Goal: Transaction & Acquisition: Purchase product/service

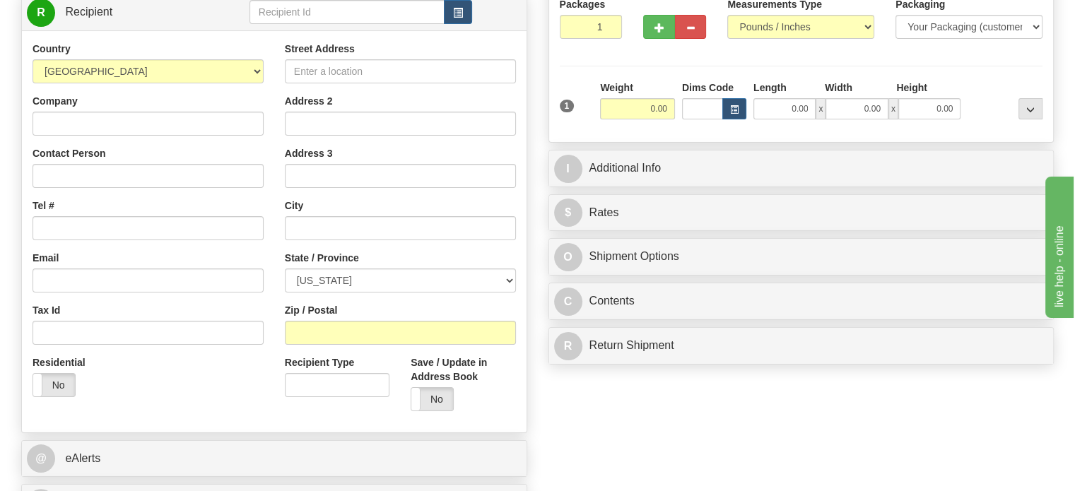
scroll to position [181, 0]
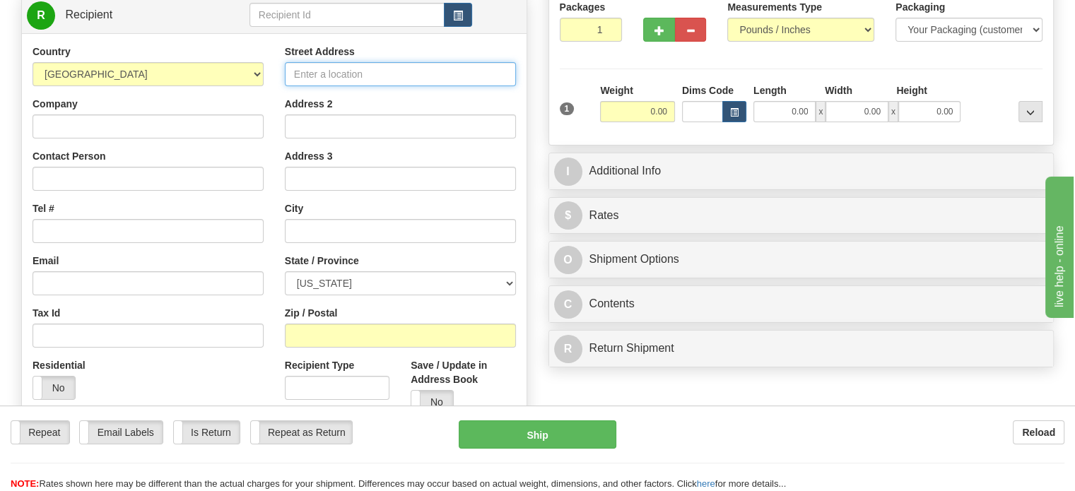
click at [464, 78] on input "Street Address" at bounding box center [400, 74] width 231 height 24
type input "[STREET_ADDRESS]"
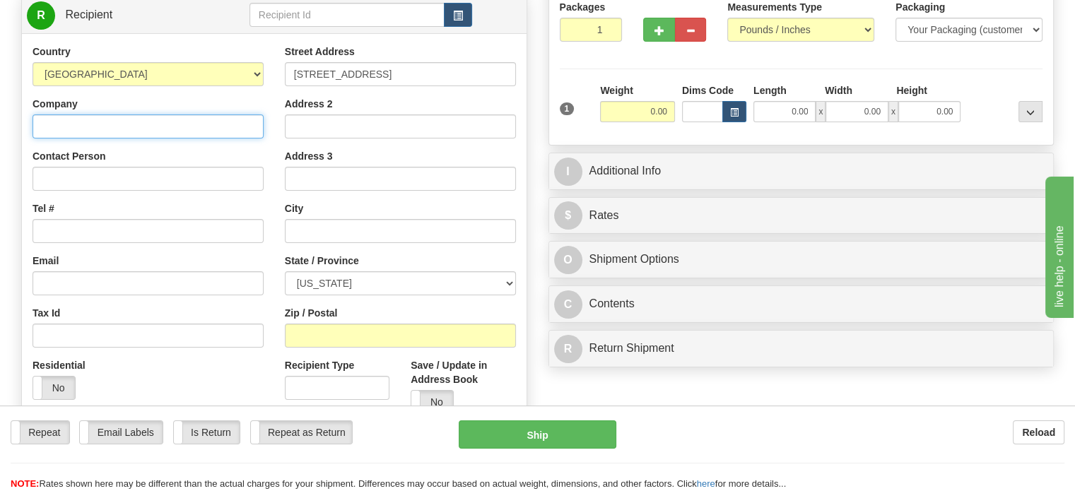
type input "[PERSON_NAME] Infrastructure"
type input "[PERSON_NAME]"
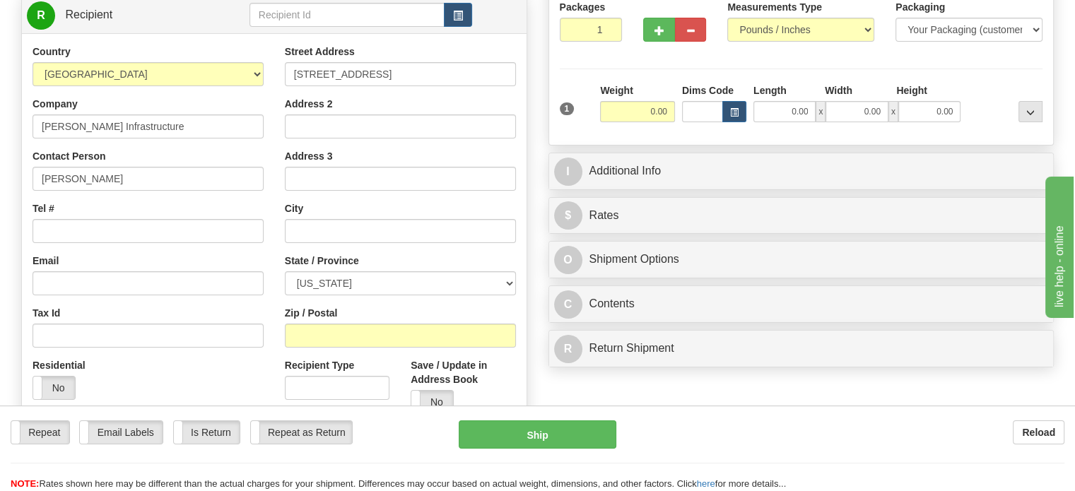
type input "Mesquite"
select select "NV"
type input "89027"
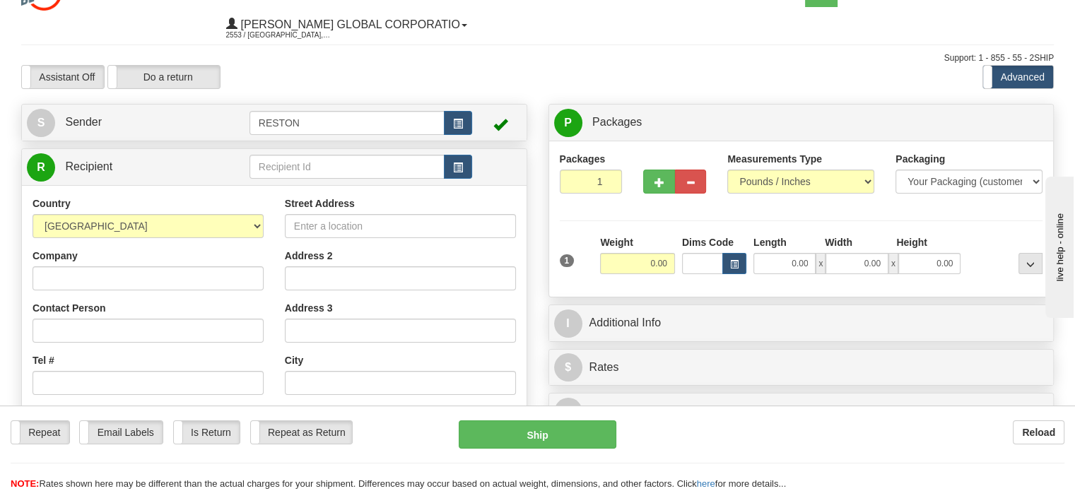
scroll to position [27, 0]
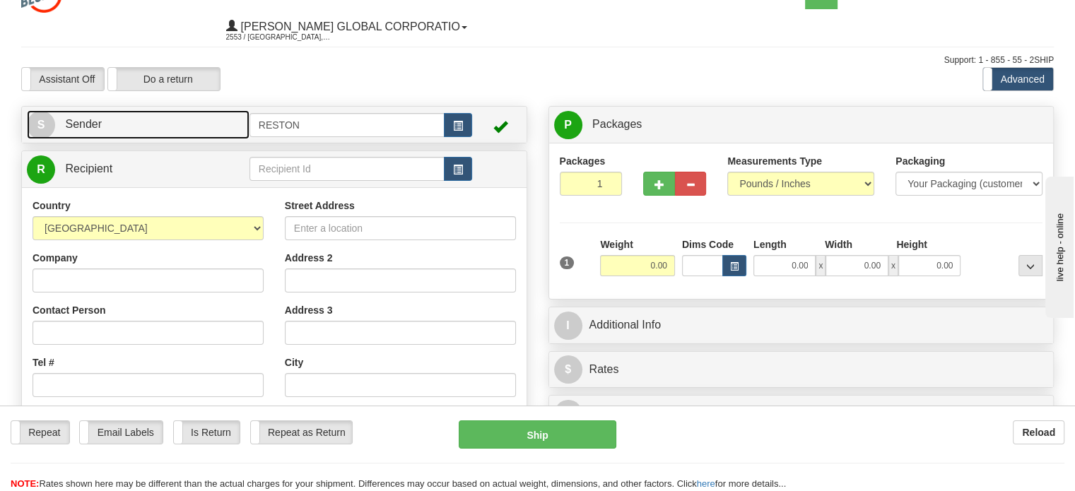
click at [95, 118] on span "Sender" at bounding box center [83, 124] width 37 height 12
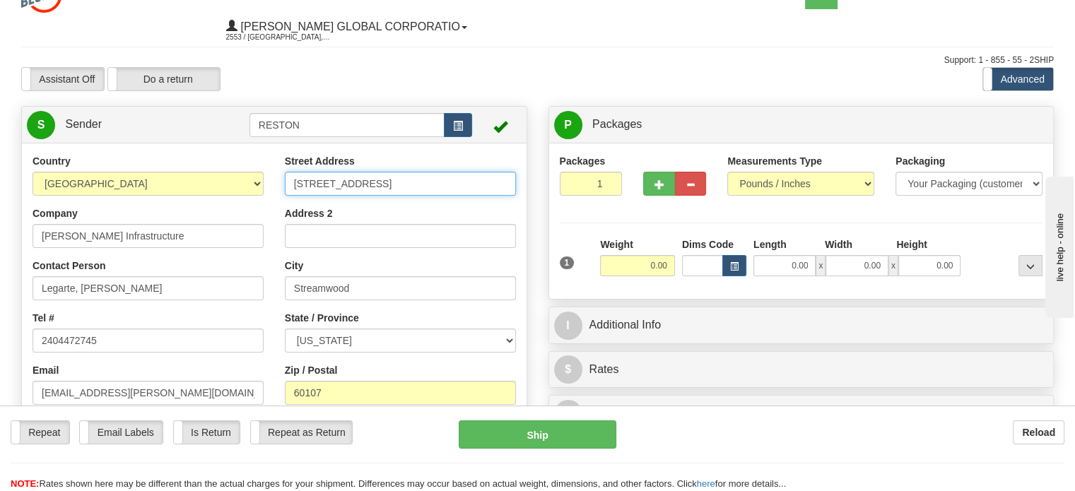
drag, startPoint x: 387, startPoint y: 185, endPoint x: 237, endPoint y: 158, distance: 153.0
click at [237, 158] on div "Country AFGHANISTAN ALAND ISLANDS ALBANIA ALGERIA AMERICAN SAMOA ANDORRA ANGOLA…" at bounding box center [274, 350] width 505 height 392
type input "[STREET_ADDRESS]"
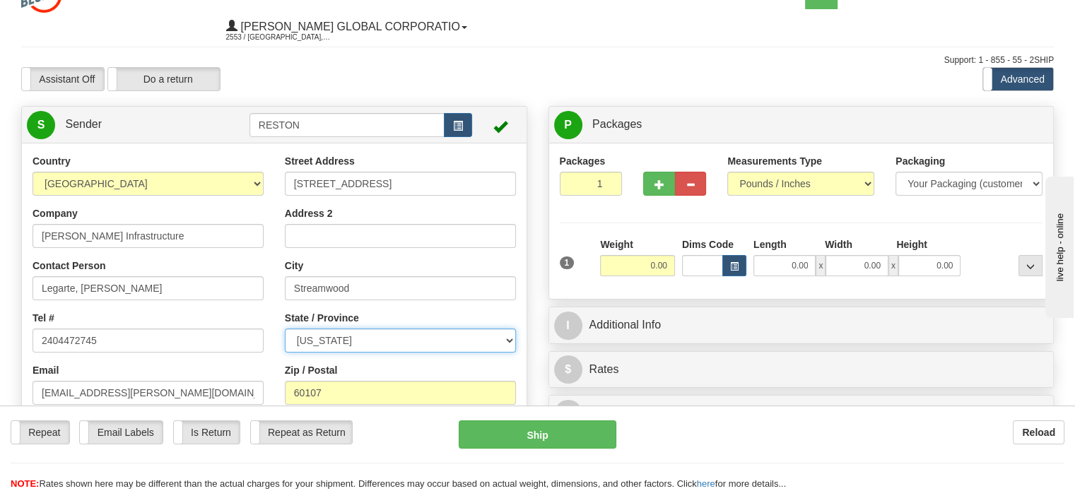
select select "NV"
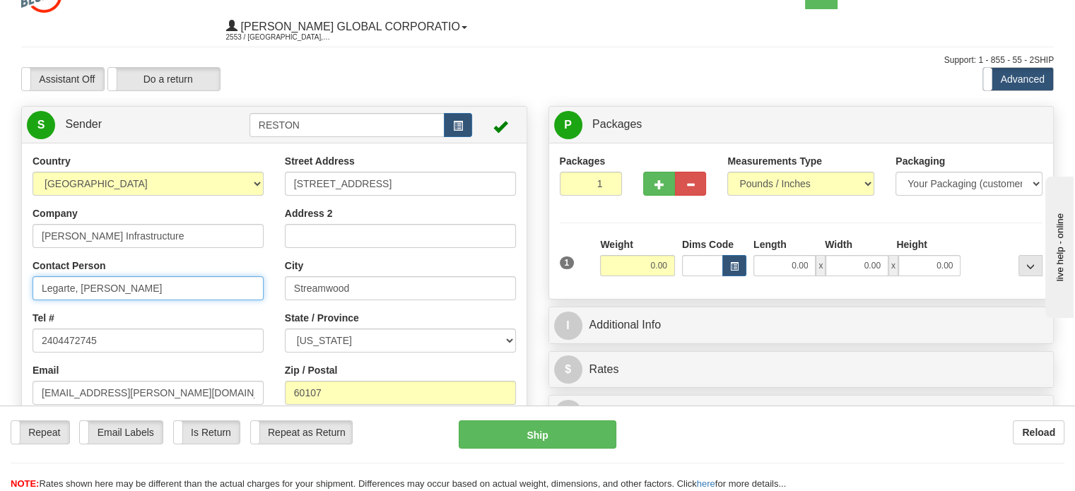
drag, startPoint x: 168, startPoint y: 282, endPoint x: 0, endPoint y: 302, distance: 169.4
type input "John Petrocelli"
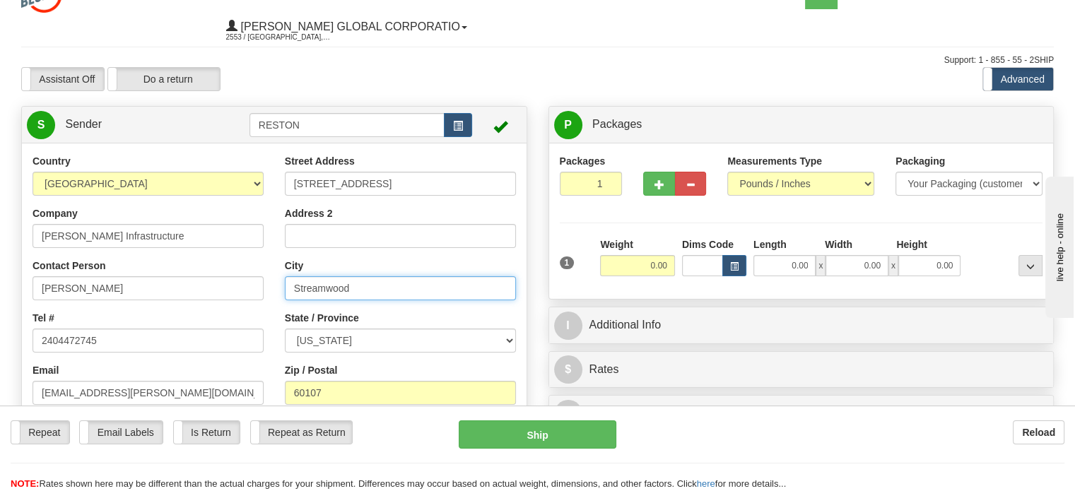
click at [334, 298] on input "Streamwood" at bounding box center [400, 288] width 231 height 24
drag, startPoint x: 391, startPoint y: 291, endPoint x: 230, endPoint y: 276, distance: 161.2
click at [230, 276] on div "Country AFGHANISTAN ALAND ISLANDS ALBANIA ALGERIA AMERICAN SAMOA ANDORRA ANGOLA…" at bounding box center [274, 350] width 505 height 392
type input "Mesquite"
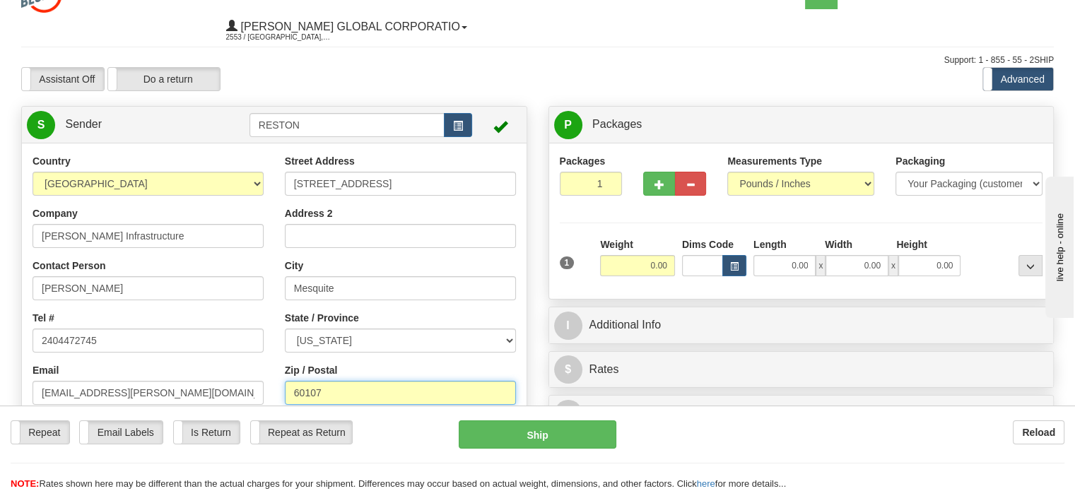
drag, startPoint x: 379, startPoint y: 395, endPoint x: 206, endPoint y: 404, distance: 172.8
click at [206, 404] on div "Country AFGHANISTAN ALAND ISLANDS ALBANIA ALGERIA AMERICAN SAMOA ANDORRA ANGOLA…" at bounding box center [274, 350] width 505 height 392
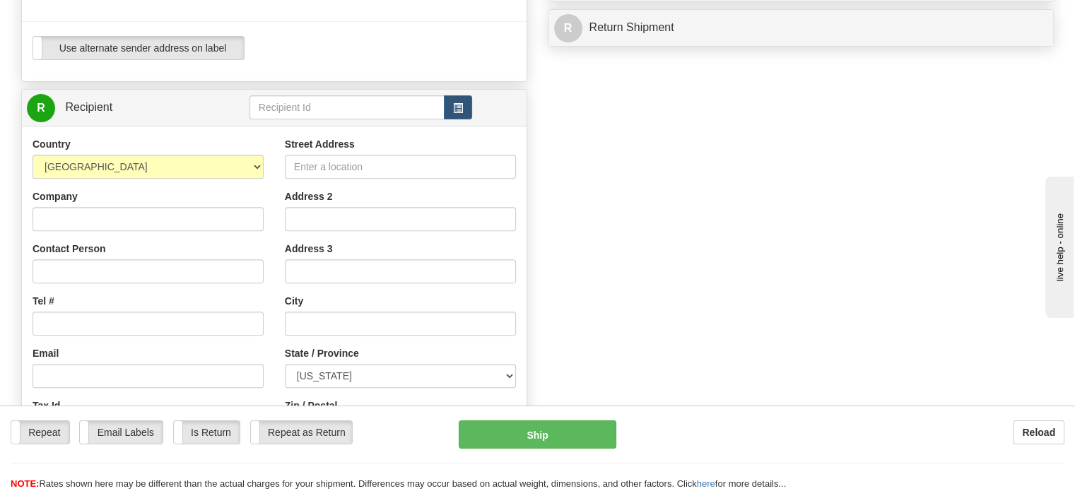
scroll to position [511, 0]
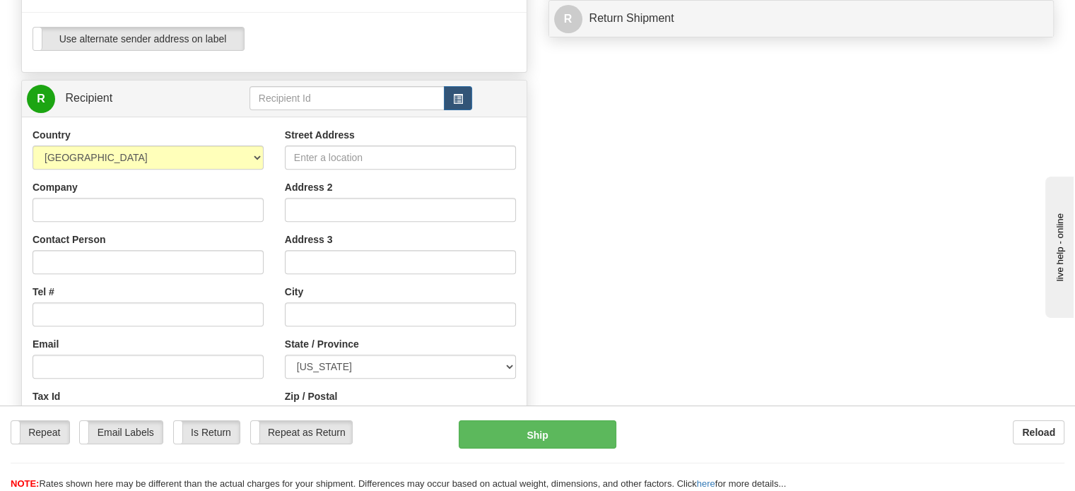
type input "89027"
click at [352, 162] on input "Street Address" at bounding box center [400, 158] width 231 height 24
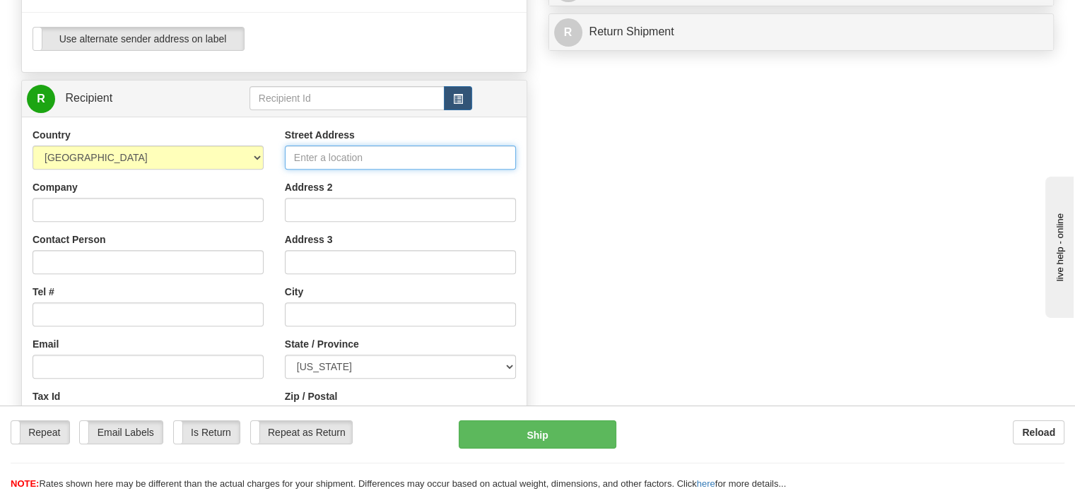
type input "20845 21 1/2 Mile Road"
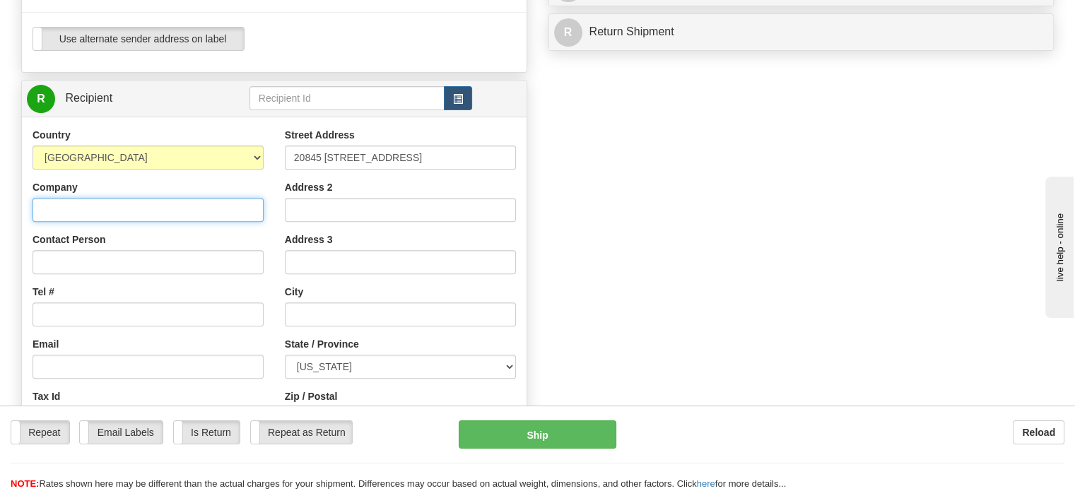
type input "[PERSON_NAME] Infrastructure"
type input "Andy Scelfo/Shannon McCoy"
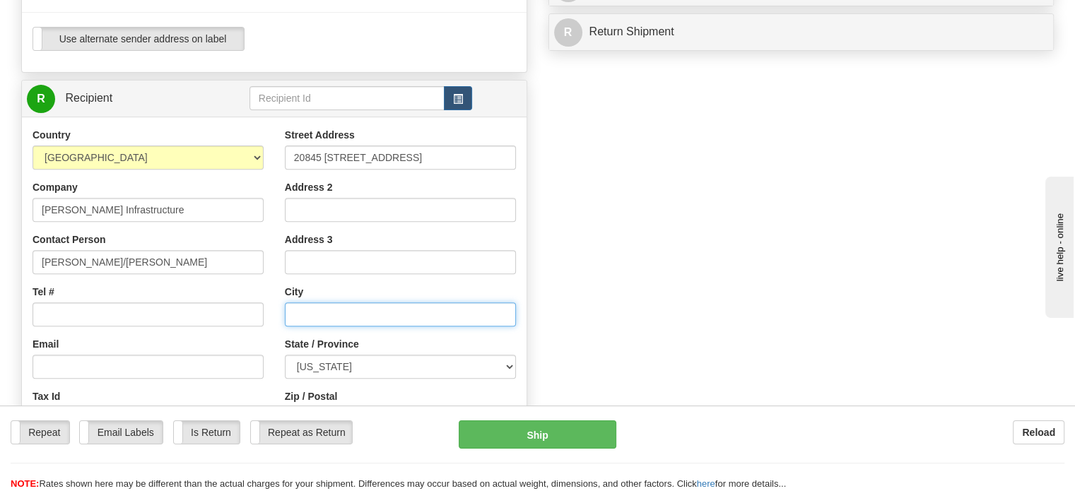
type input "Marshall"
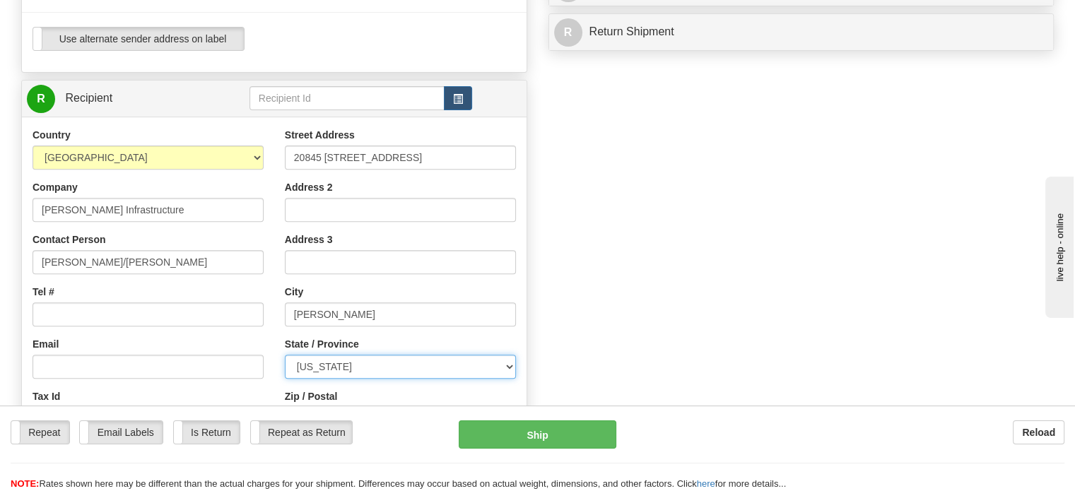
select select "MI"
type input "49068"
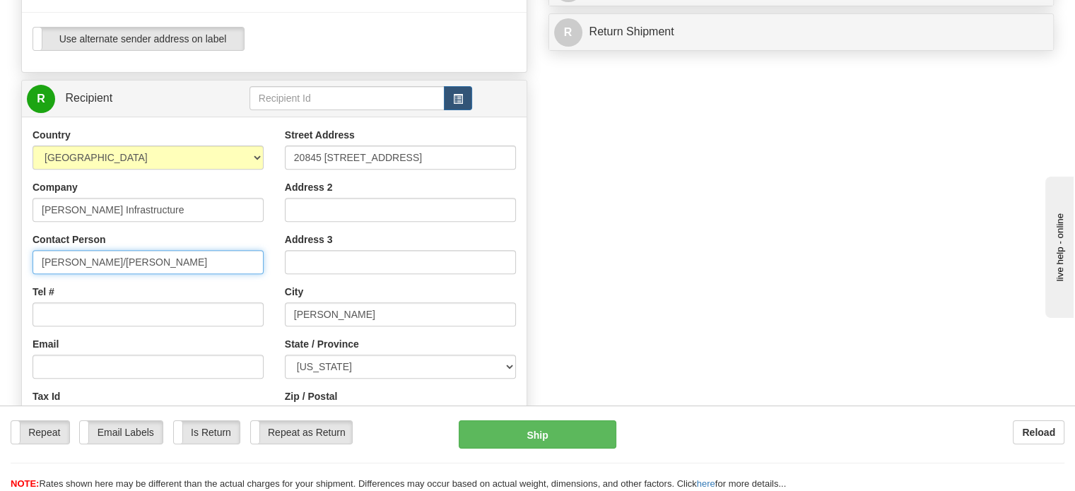
click at [195, 258] on input "Andy Scelfo/Shannon McCoy" at bounding box center [148, 262] width 231 height 24
type input "Andy Scelfo/Rodel Legarte"
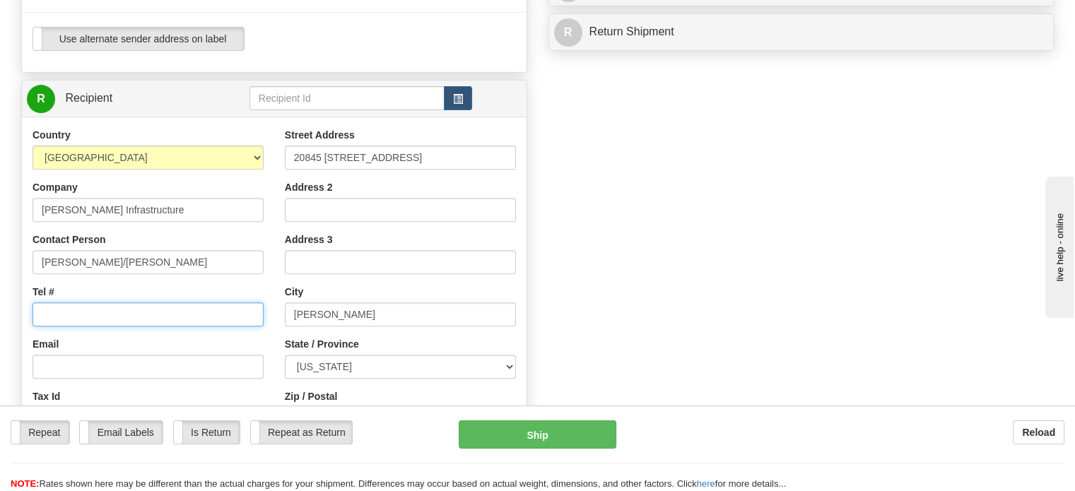
click at [157, 306] on input "Tel #" at bounding box center [148, 315] width 231 height 24
type input "2404472745"
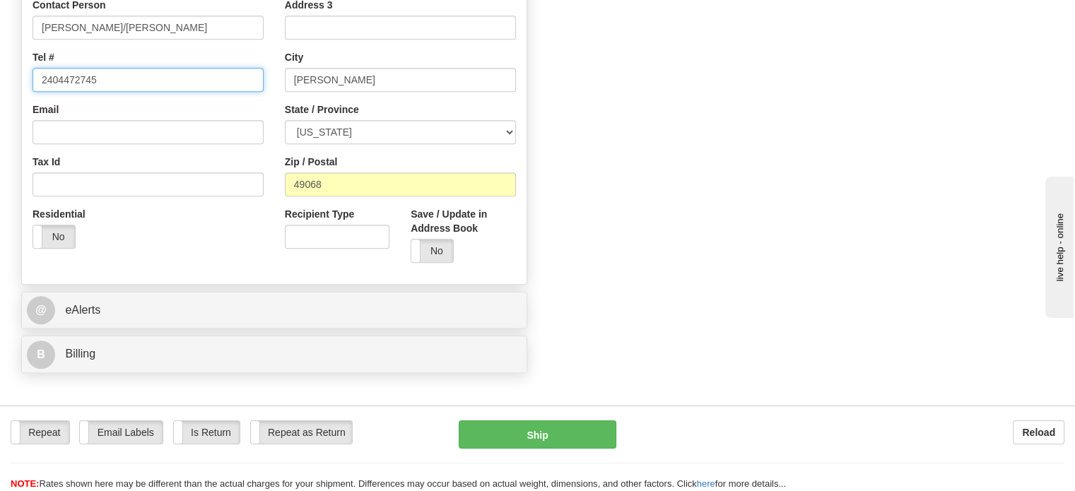
scroll to position [753, 0]
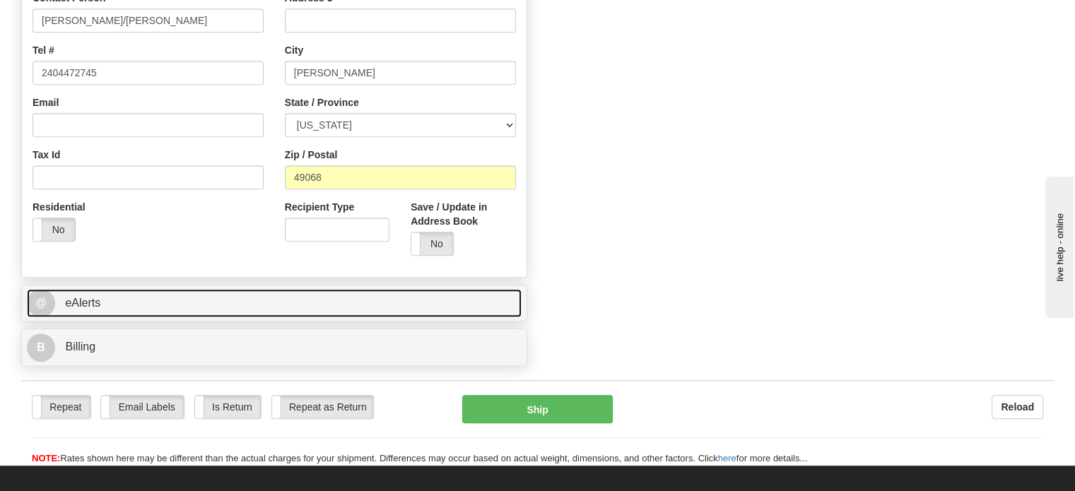
click at [119, 300] on link "@ eAlerts" at bounding box center [274, 303] width 495 height 29
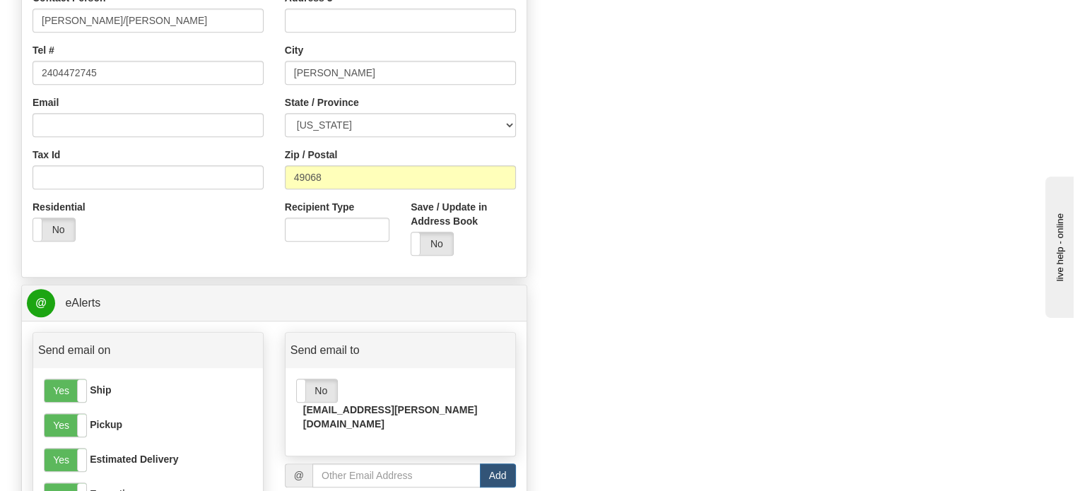
click at [314, 378] on div "Yes No rlegarte@bechtel.com" at bounding box center [401, 412] width 230 height 88
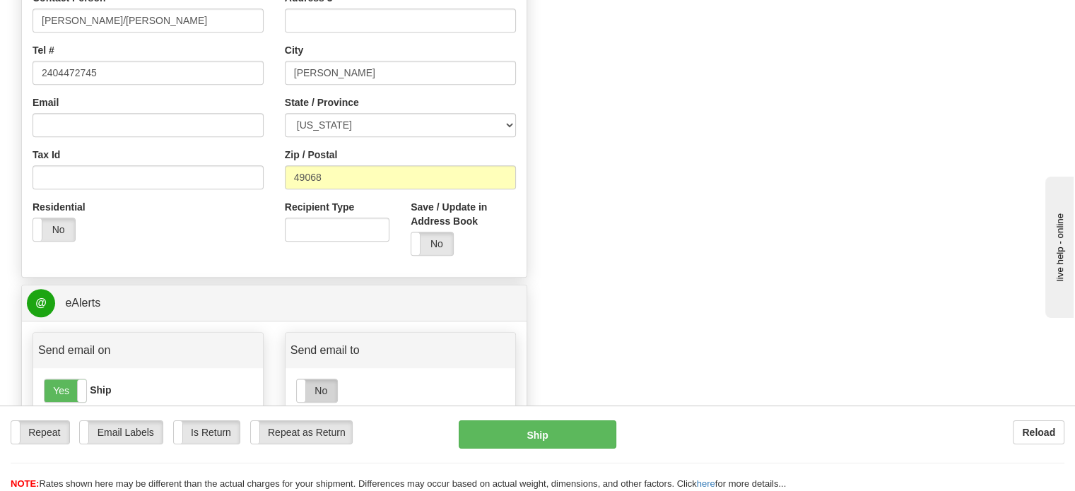
click at [314, 383] on label "No" at bounding box center [317, 391] width 40 height 23
click at [124, 431] on label "Email Labels" at bounding box center [121, 432] width 83 height 23
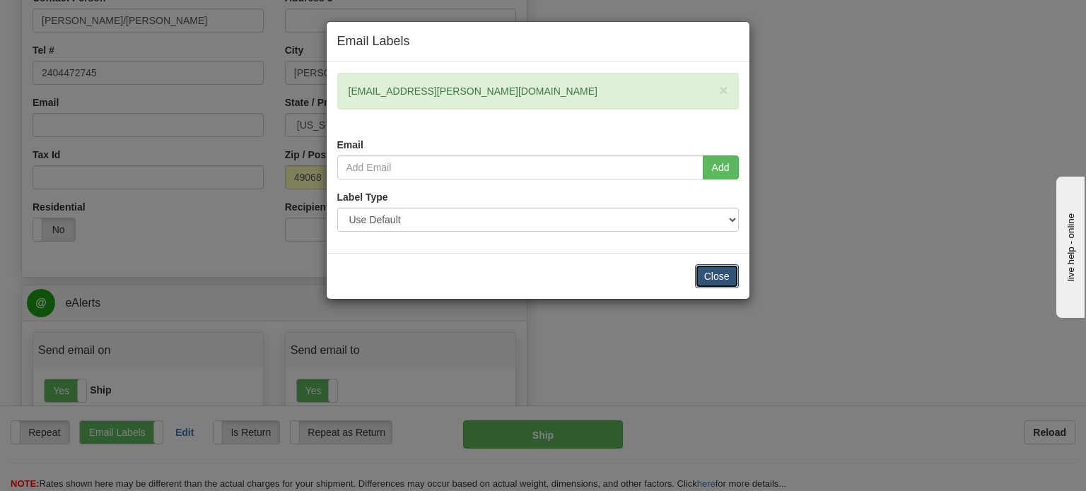
click at [732, 275] on button "Close" at bounding box center [717, 276] width 44 height 24
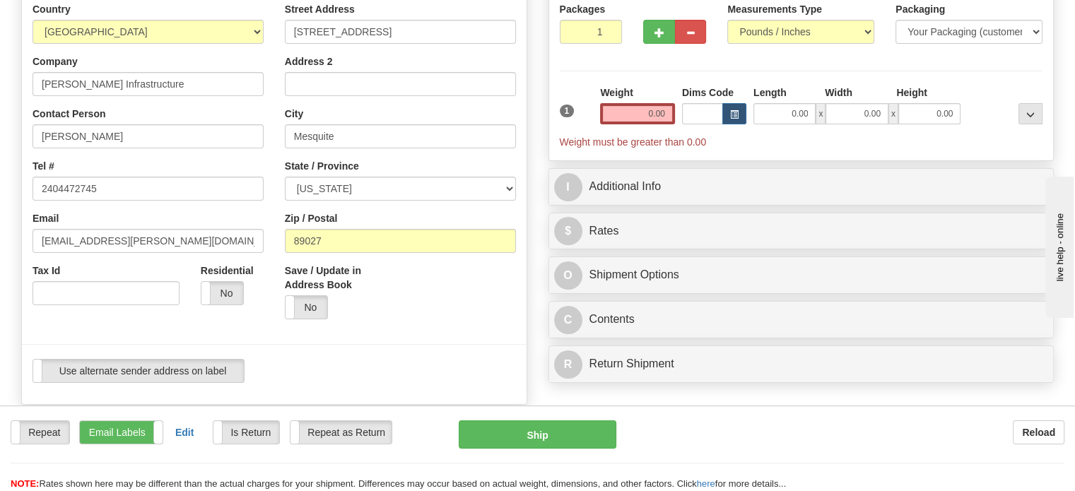
scroll to position [76, 0]
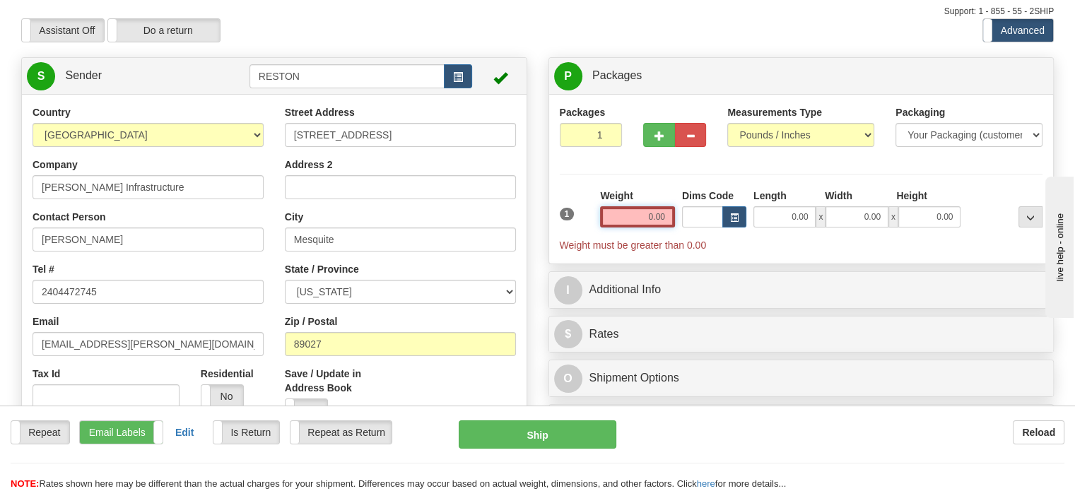
click at [648, 220] on input "0.00" at bounding box center [637, 216] width 75 height 21
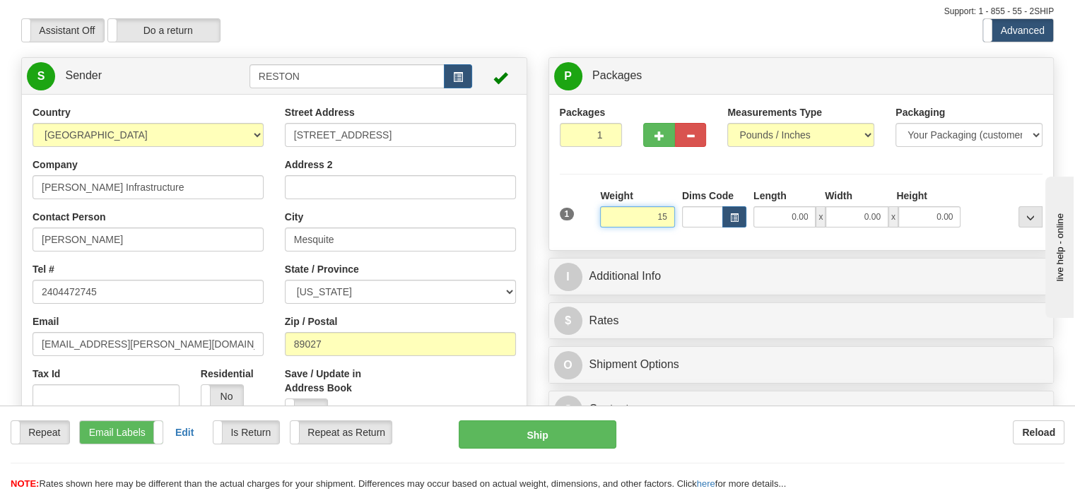
type input "15.00"
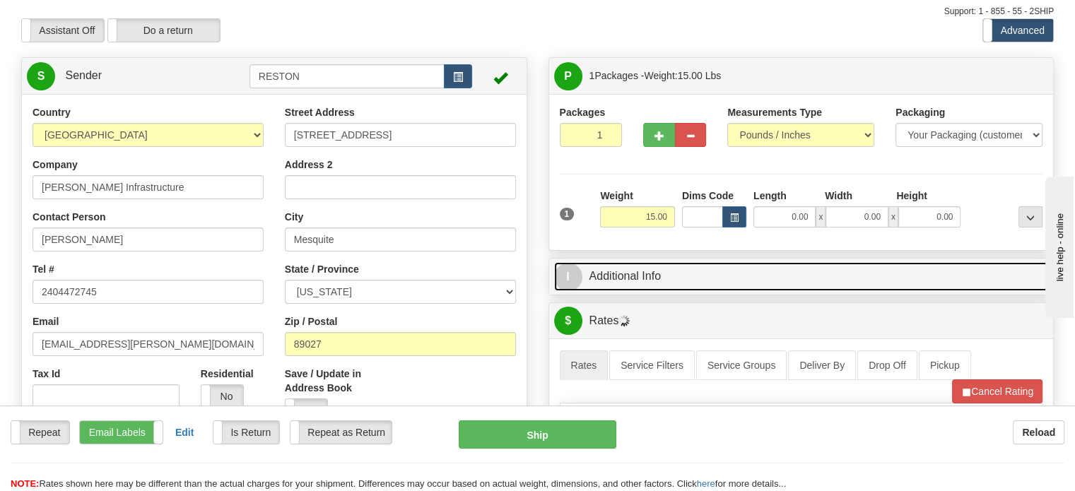
click at [617, 271] on link "I Additional Info" at bounding box center [801, 276] width 495 height 29
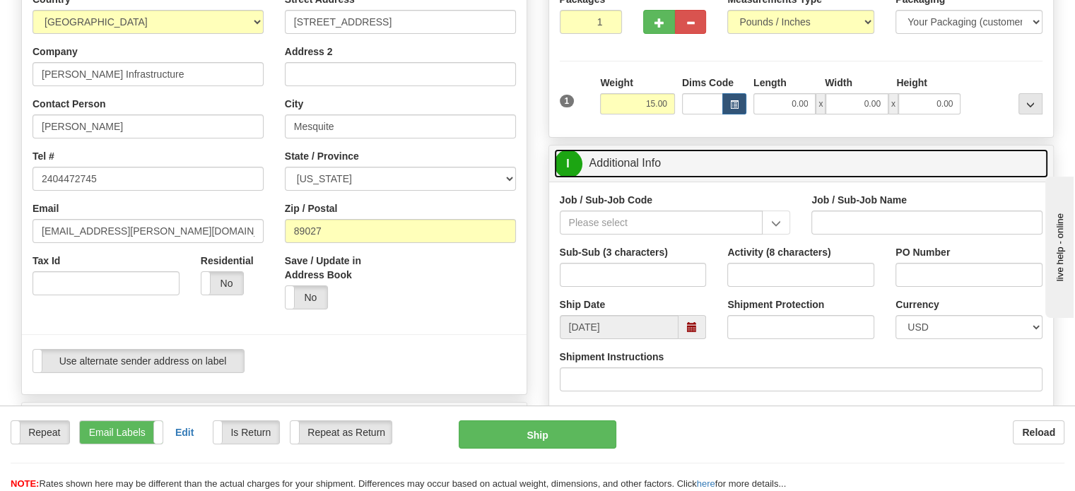
scroll to position [216, 0]
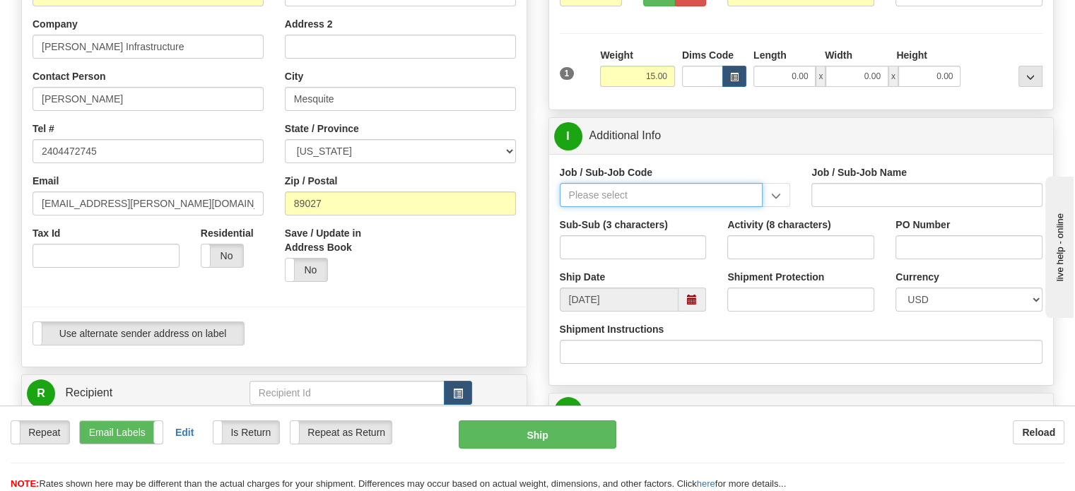
click at [687, 198] on input "Job / Sub-Job Code" at bounding box center [662, 195] width 204 height 24
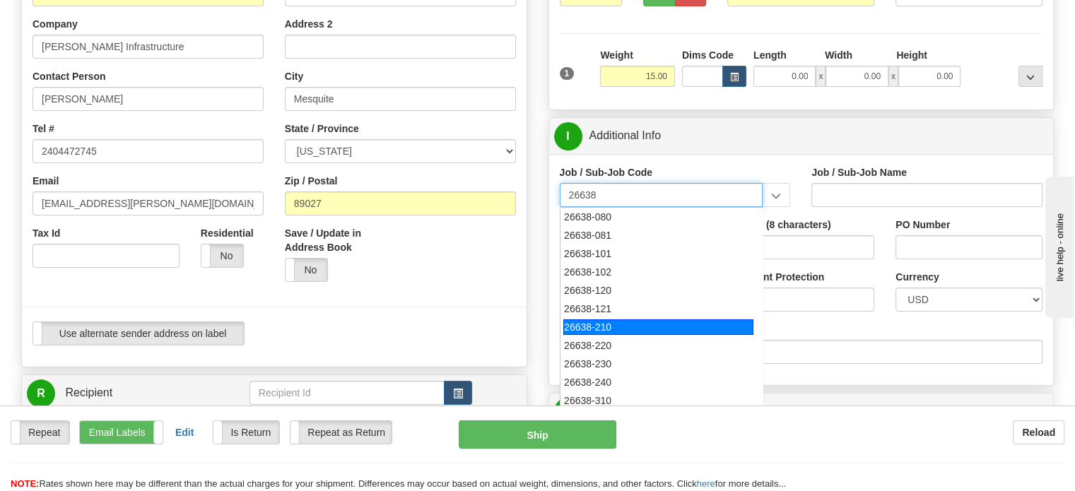
click at [672, 322] on div "26638-210" at bounding box center [658, 328] width 190 height 16
type input "26638-210"
type input "SUNFISH 2 SOLAR PROJECT - FIELD NON-MANUAL"
type input "26638-210"
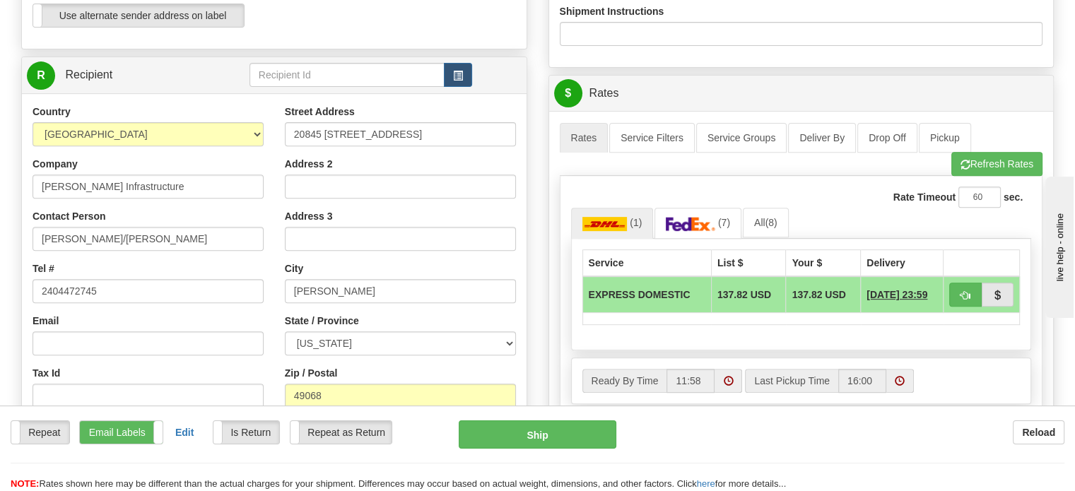
scroll to position [573, 0]
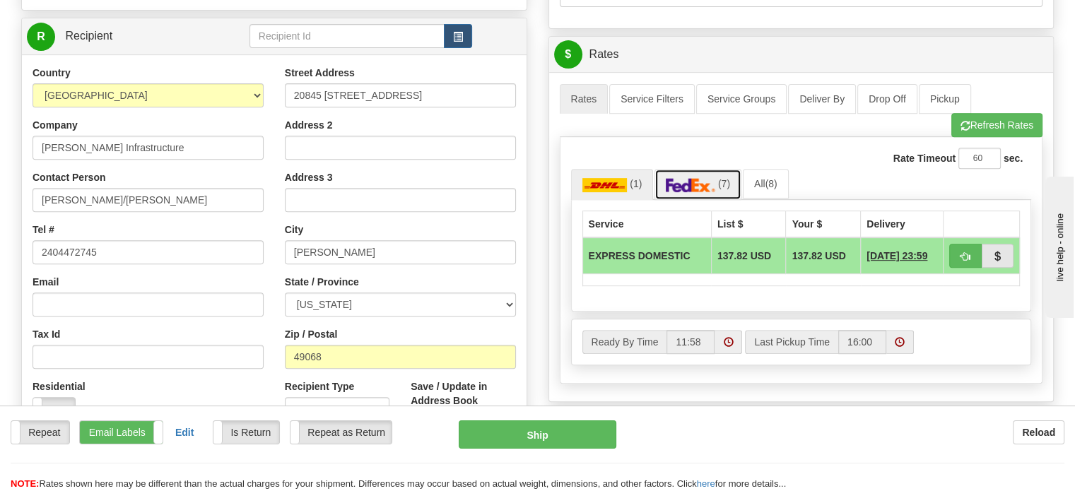
click at [694, 194] on link "(7)" at bounding box center [698, 184] width 87 height 30
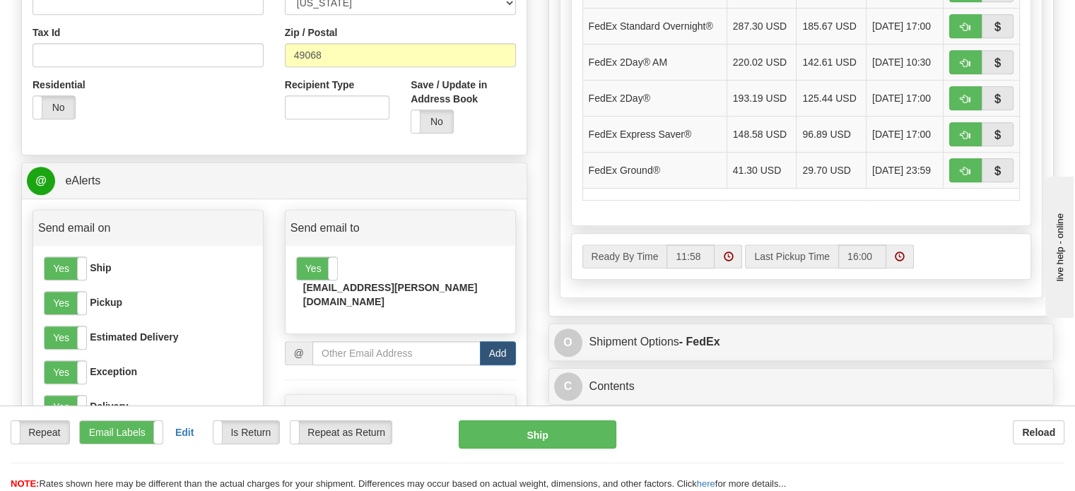
scroll to position [868, 0]
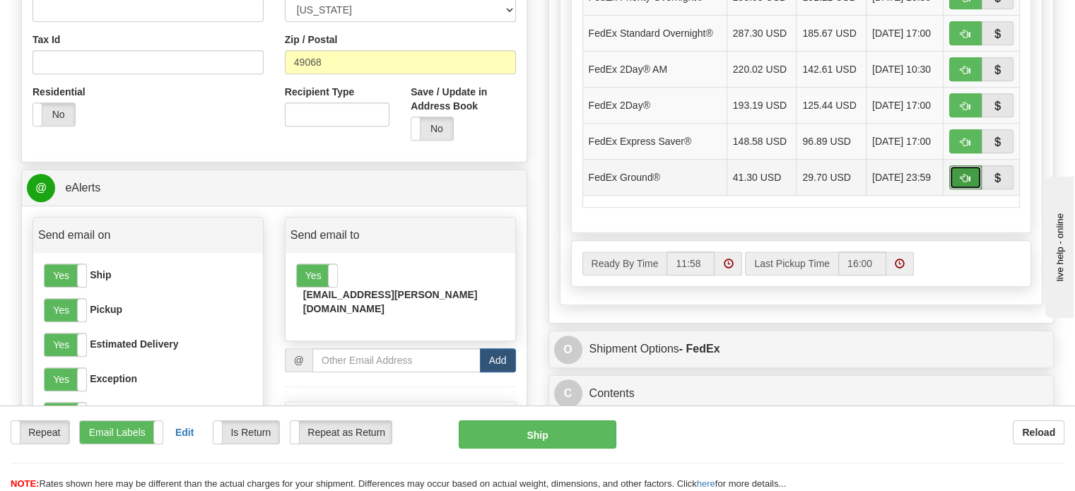
click at [964, 175] on span "button" at bounding box center [966, 178] width 10 height 9
type input "92"
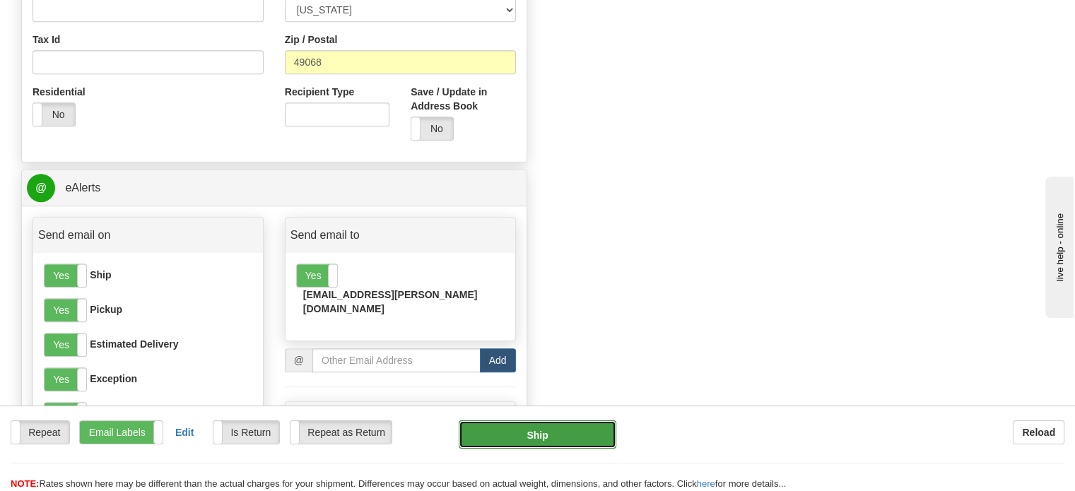
click at [554, 443] on button "Ship" at bounding box center [538, 435] width 158 height 28
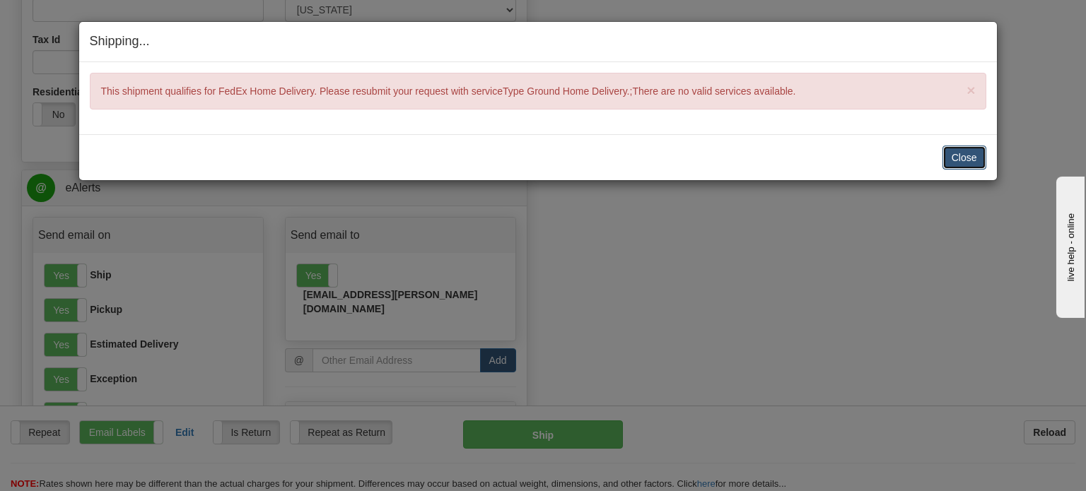
click at [962, 164] on button "Close" at bounding box center [964, 158] width 44 height 24
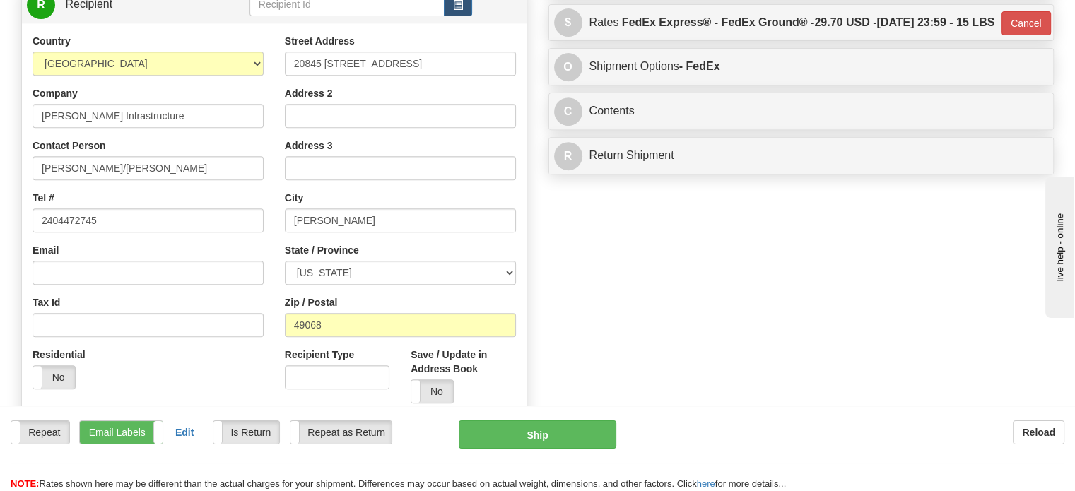
scroll to position [603, 0]
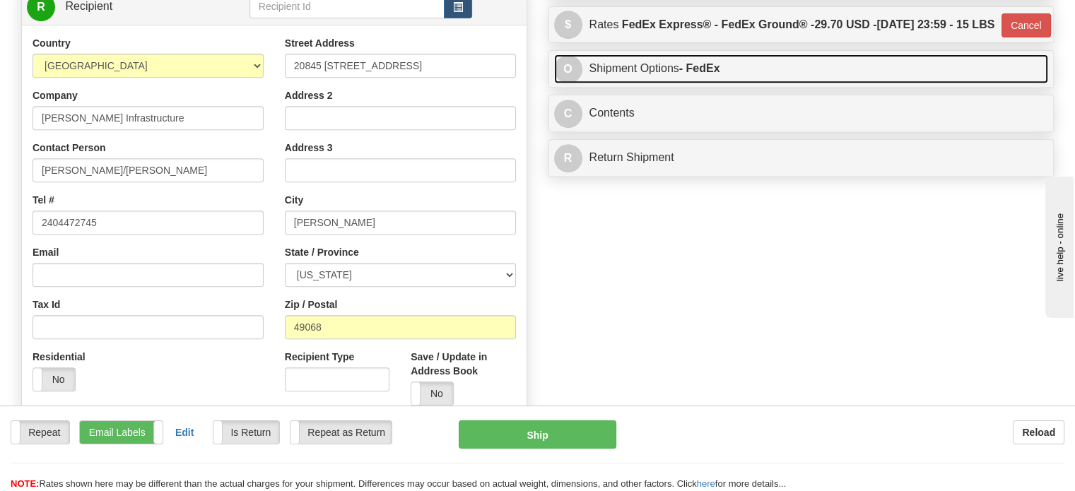
click at [651, 83] on link "O Shipment Options - FedEx" at bounding box center [801, 68] width 495 height 29
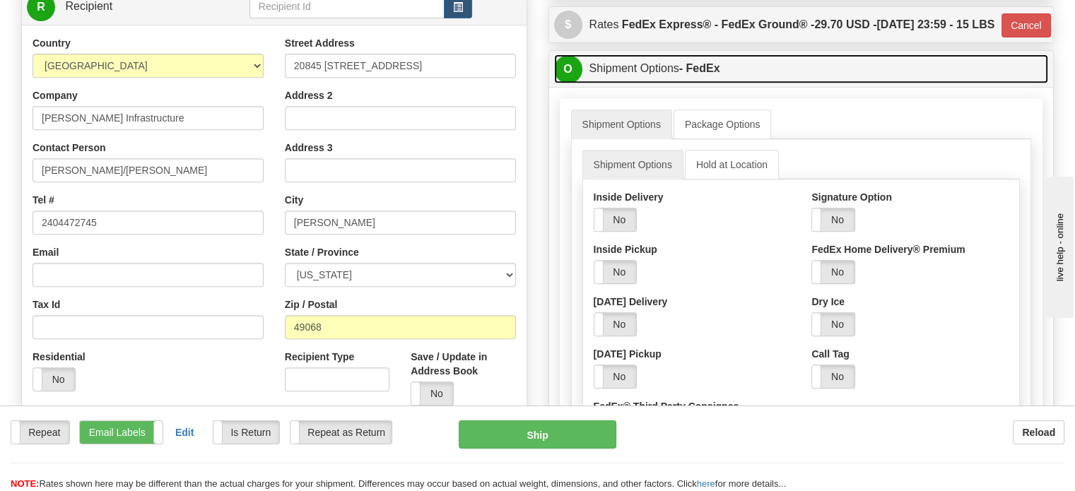
click at [651, 83] on link "O Shipment Options - FedEx" at bounding box center [801, 68] width 495 height 29
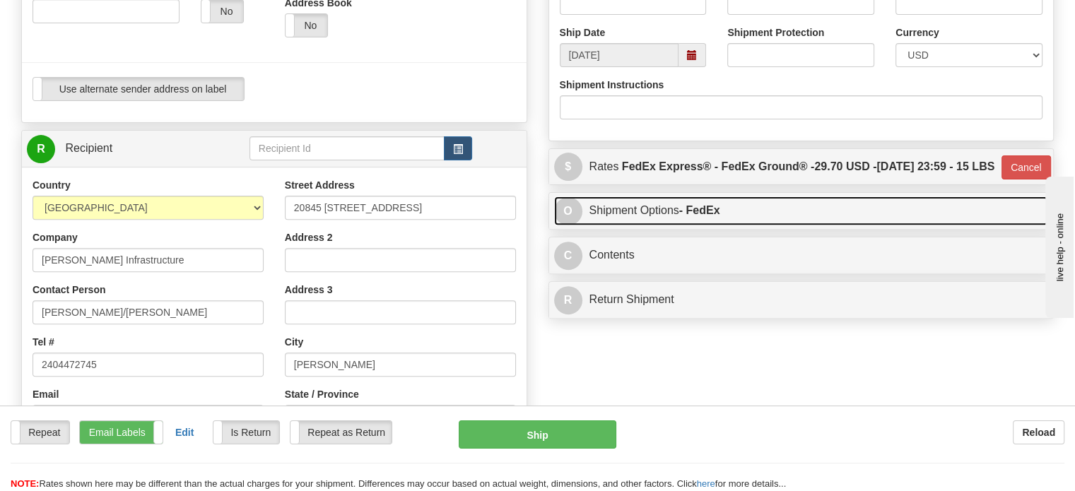
scroll to position [436, 0]
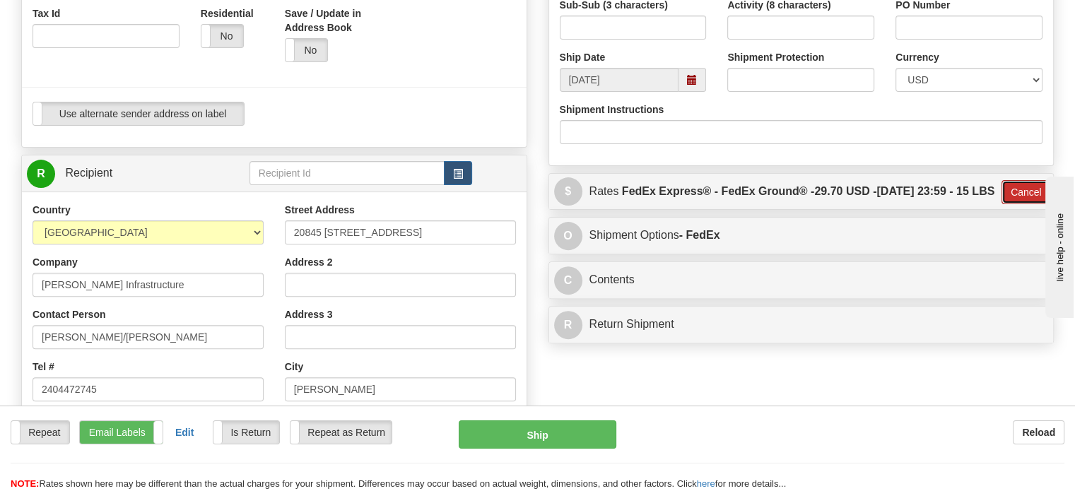
click at [1012, 204] on button "Cancel" at bounding box center [1026, 192] width 49 height 24
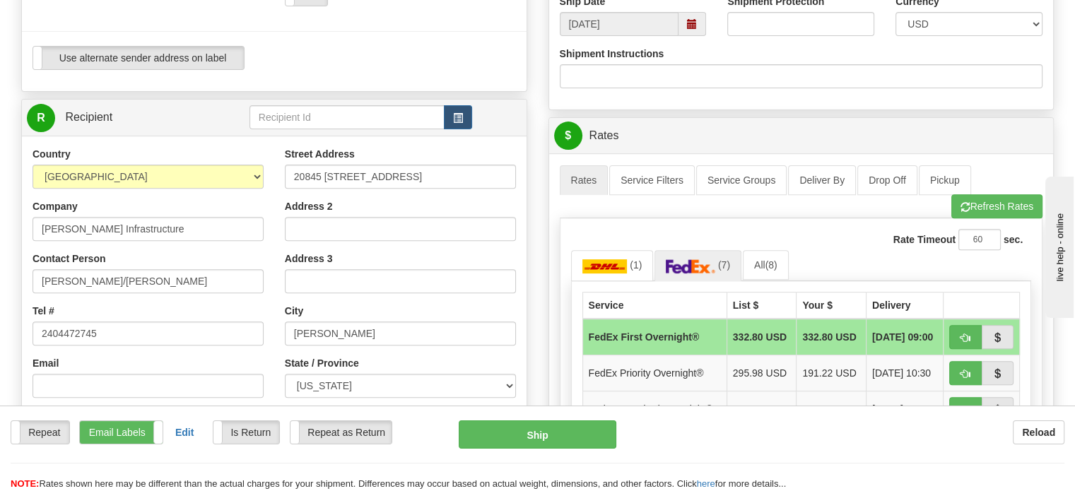
scroll to position [510, 0]
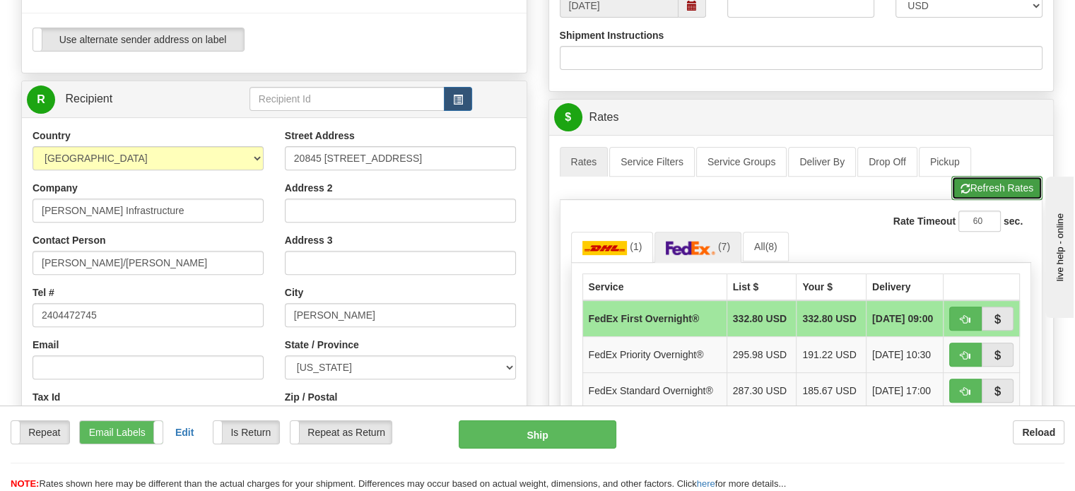
click at [1000, 189] on button "Refresh Rates" at bounding box center [997, 188] width 91 height 24
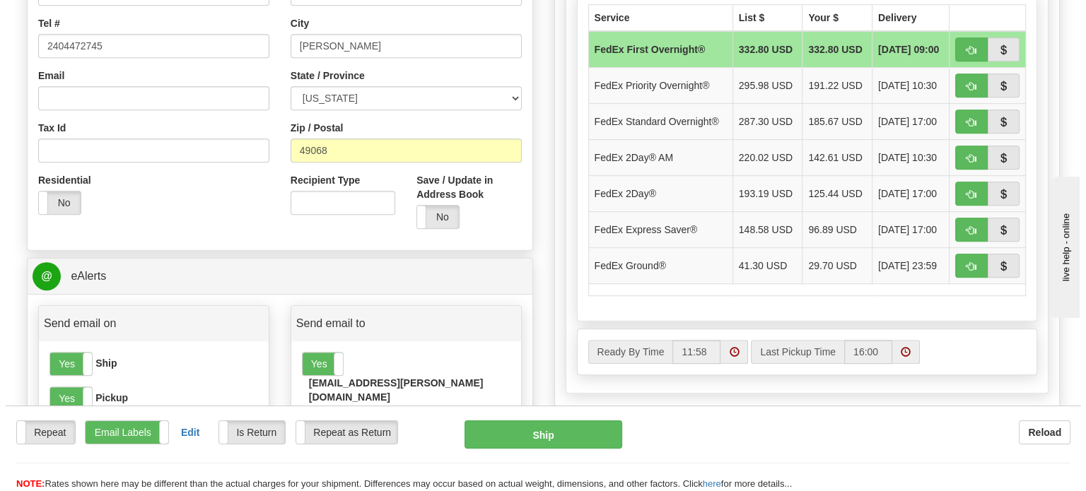
scroll to position [778, 0]
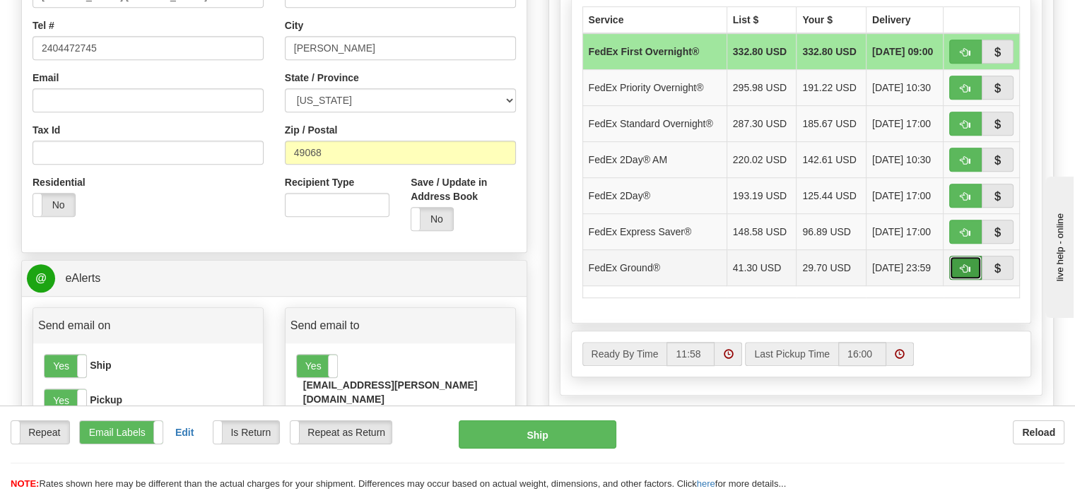
click at [968, 264] on span "button" at bounding box center [966, 268] width 10 height 9
type input "92"
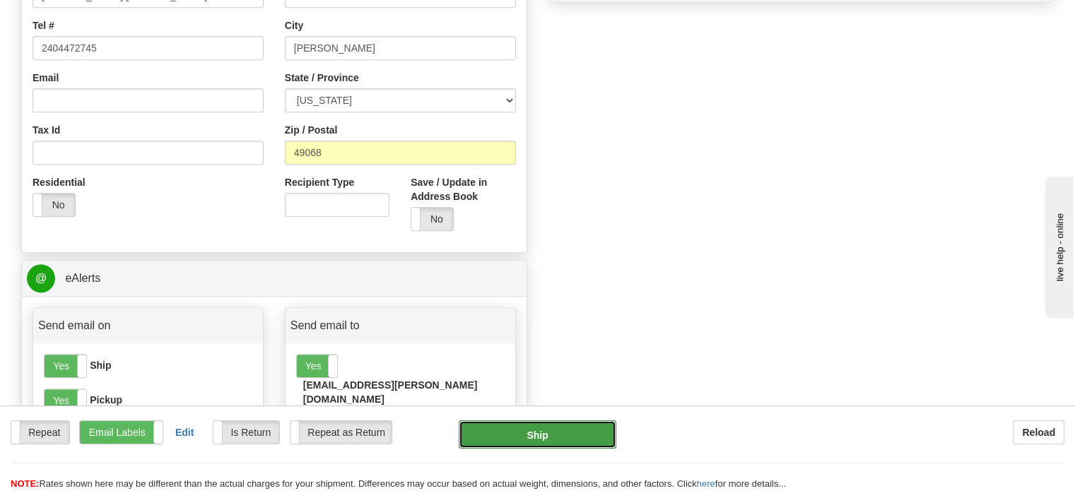
click at [582, 431] on button "Ship" at bounding box center [538, 435] width 158 height 28
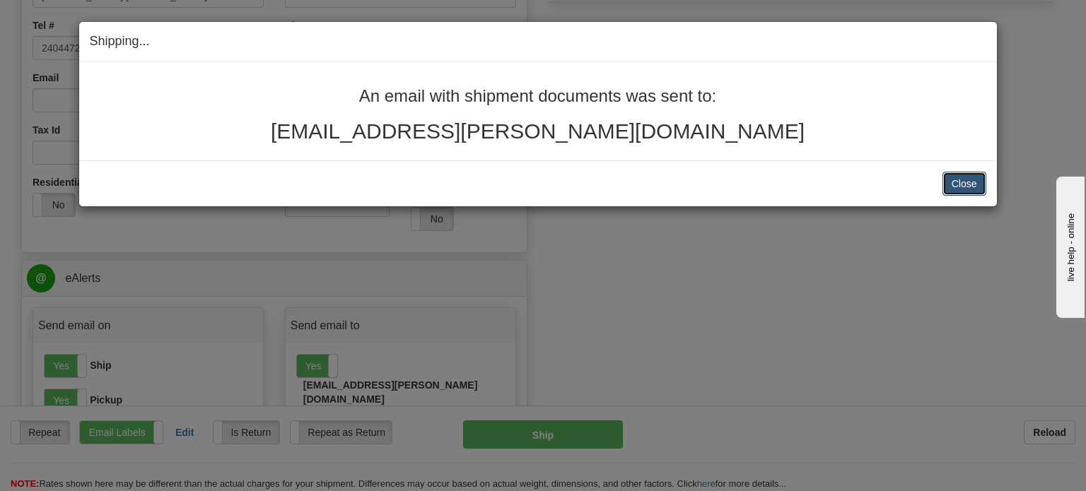
click at [962, 183] on button "Close" at bounding box center [964, 184] width 44 height 24
